Goal: Find specific page/section: Find specific page/section

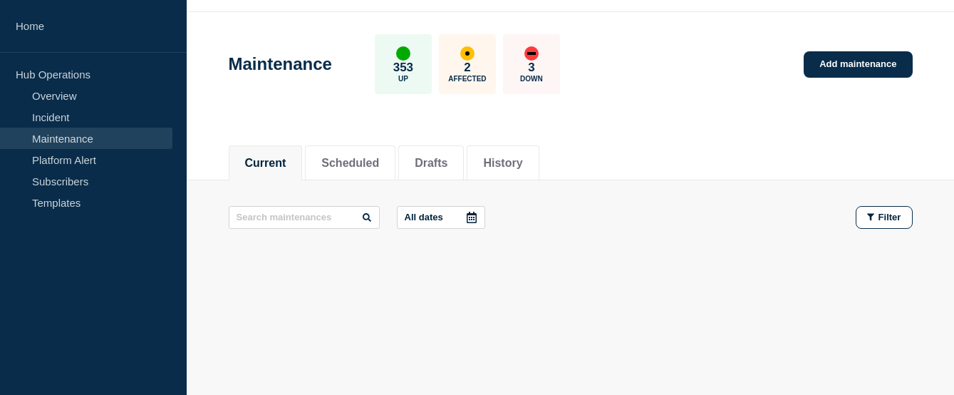
scroll to position [41, 0]
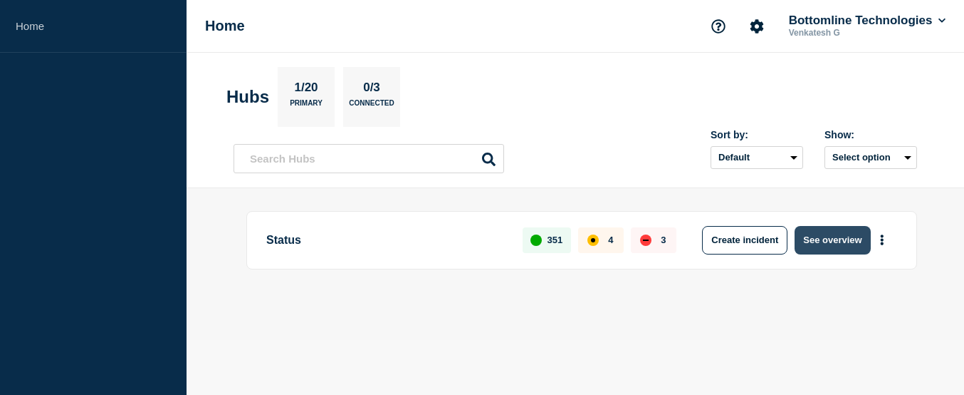
click at [823, 239] on button "See overview" at bounding box center [832, 240] width 75 height 28
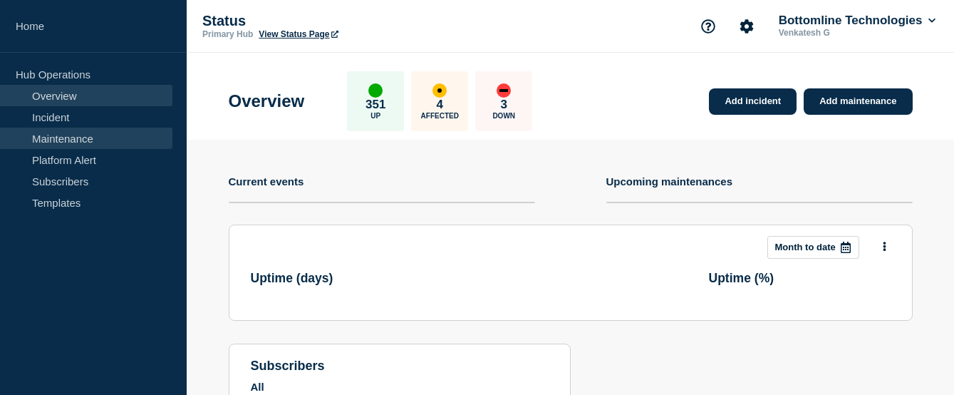
click at [68, 137] on link "Maintenance" at bounding box center [86, 137] width 172 height 21
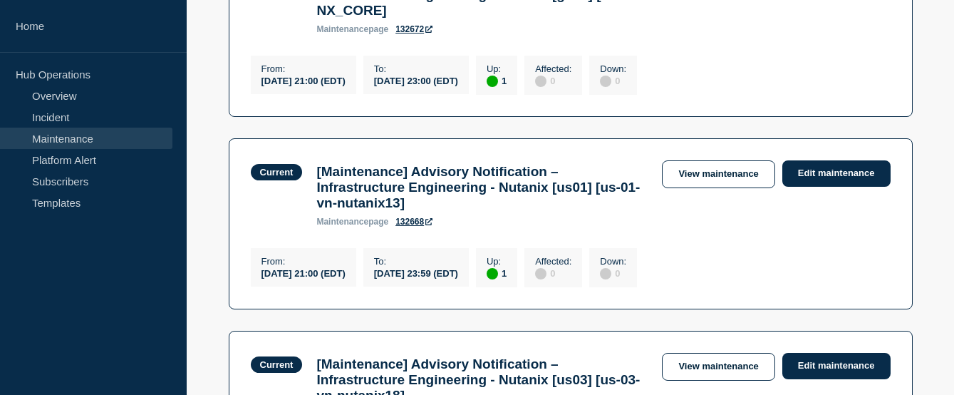
scroll to position [1068, 0]
